Goal: Check status: Check status

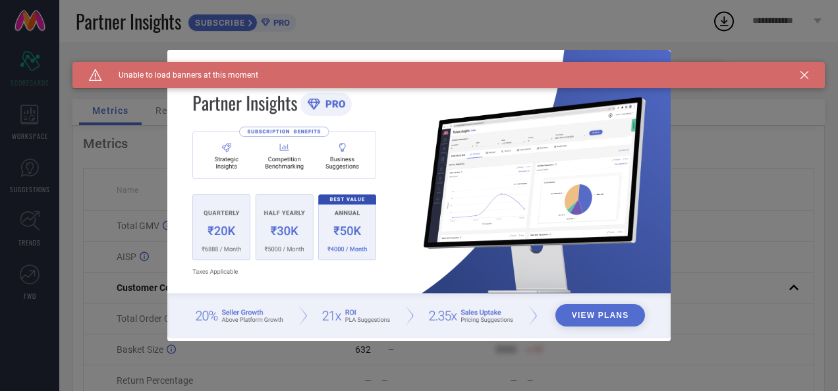
click at [801, 76] on icon at bounding box center [804, 75] width 8 height 8
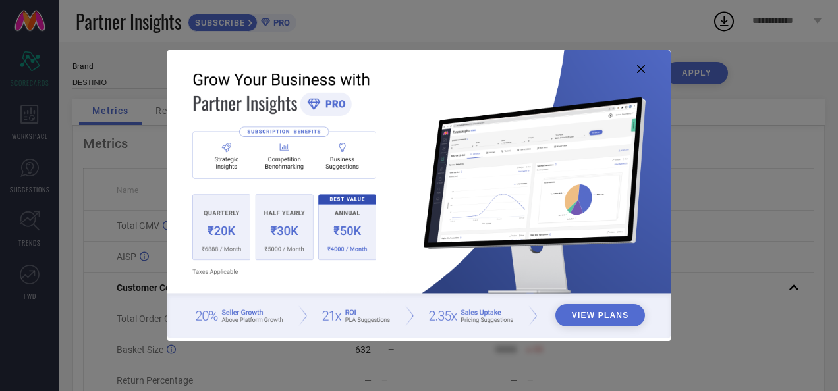
click at [643, 76] on img at bounding box center [418, 194] width 502 height 289
click at [642, 70] on icon at bounding box center [641, 69] width 8 height 8
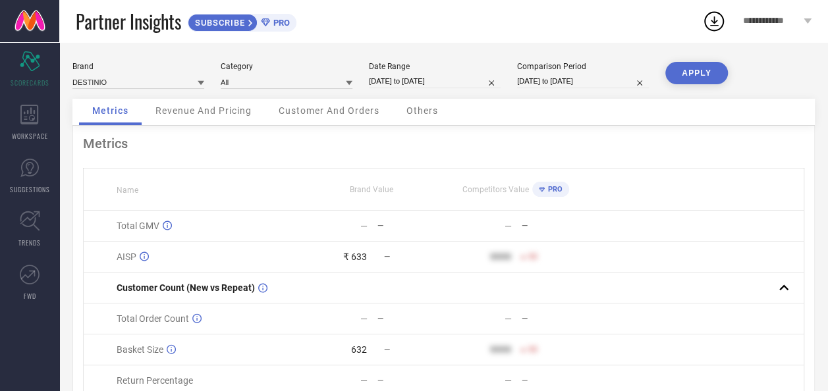
click at [427, 78] on input "[DATE] to [DATE]" at bounding box center [435, 81] width 132 height 14
select select "8"
select select "2025"
select select "9"
select select "2025"
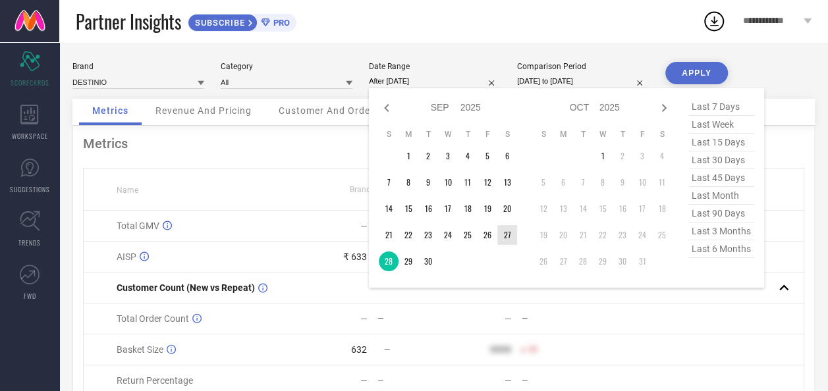
click at [503, 233] on td "27" at bounding box center [507, 235] width 20 height 20
type input "27-09-2025 to 27-09-2025"
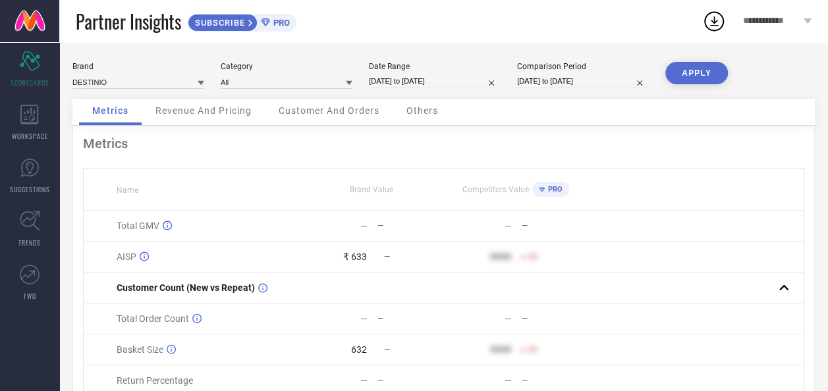
click at [699, 66] on button "APPLY" at bounding box center [696, 73] width 63 height 22
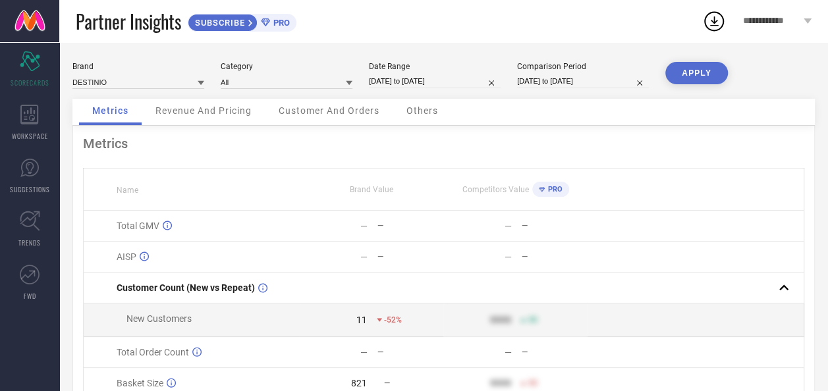
select select "8"
select select "2025"
select select "9"
select select "2025"
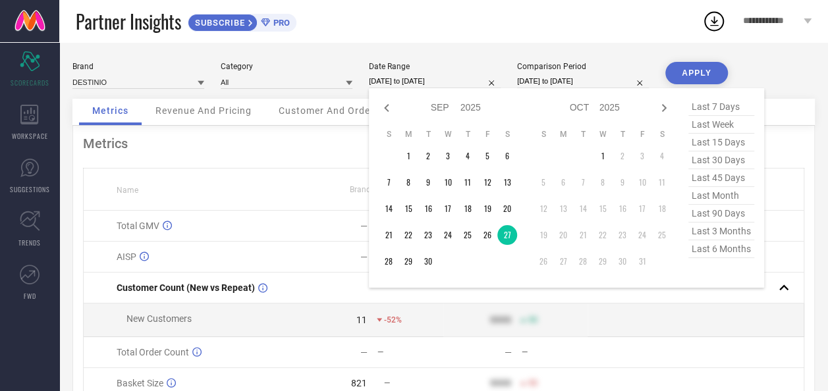
click at [444, 80] on input "27-09-2025 to 27-09-2025" at bounding box center [435, 81] width 132 height 14
click at [386, 260] on td "28" at bounding box center [389, 262] width 20 height 20
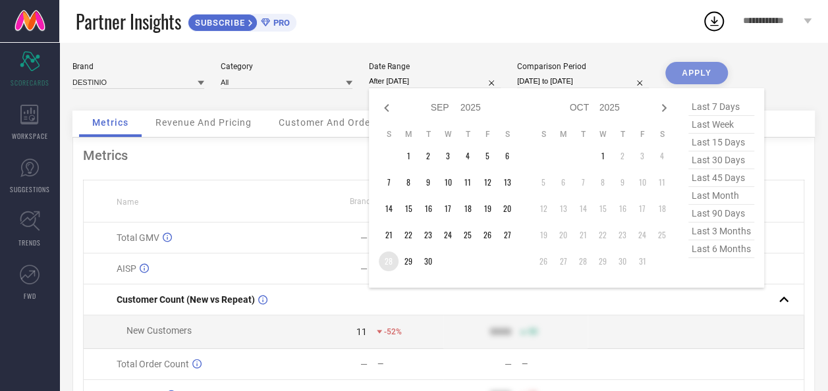
type input "[DATE] to [DATE]"
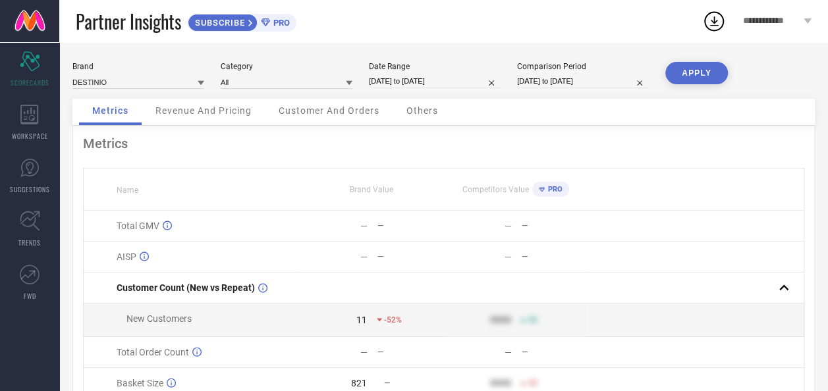
click at [691, 79] on button "APPLY" at bounding box center [696, 73] width 63 height 22
